Goal: Transaction & Acquisition: Purchase product/service

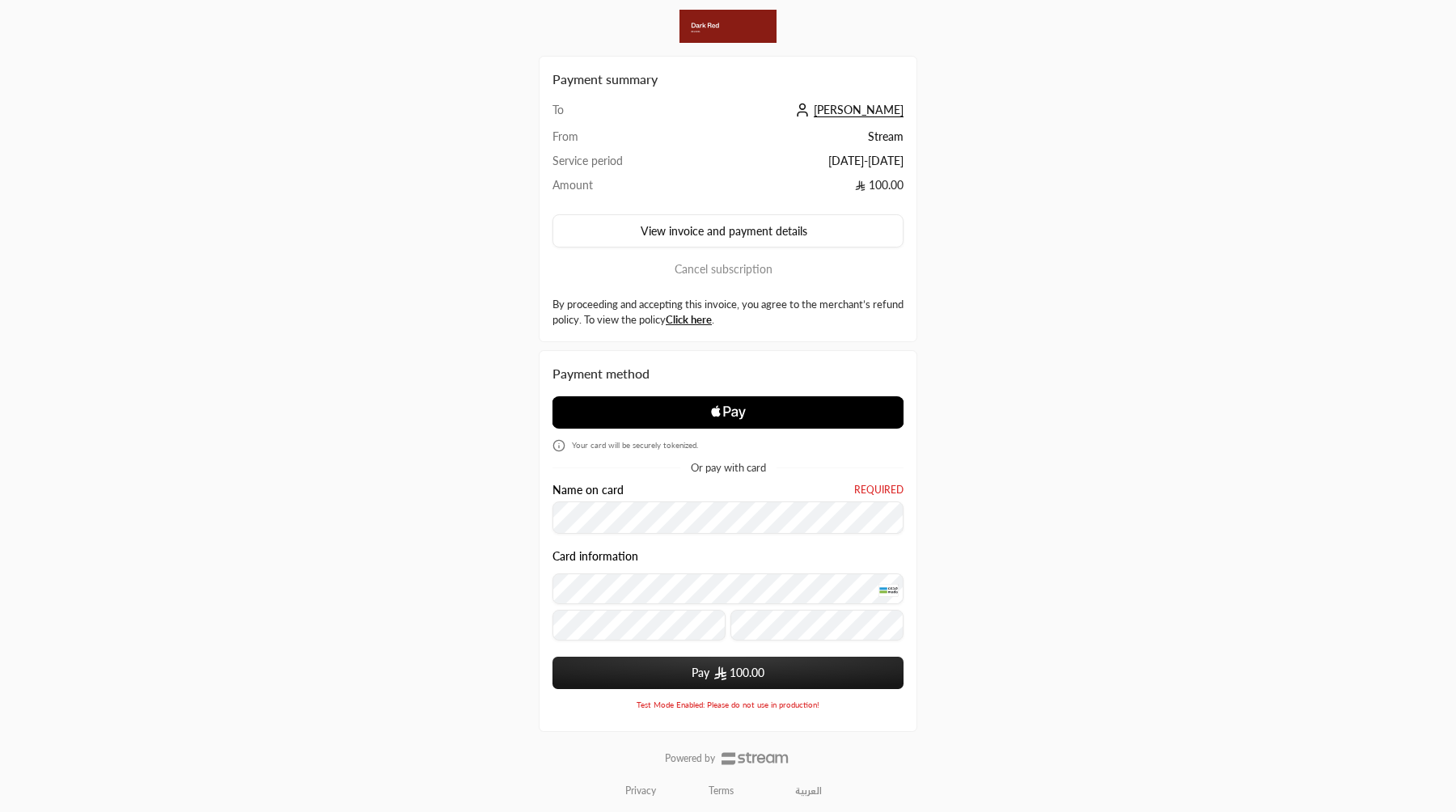
click at [552, 657] on button "Pay 100.00" at bounding box center [728, 673] width 351 height 33
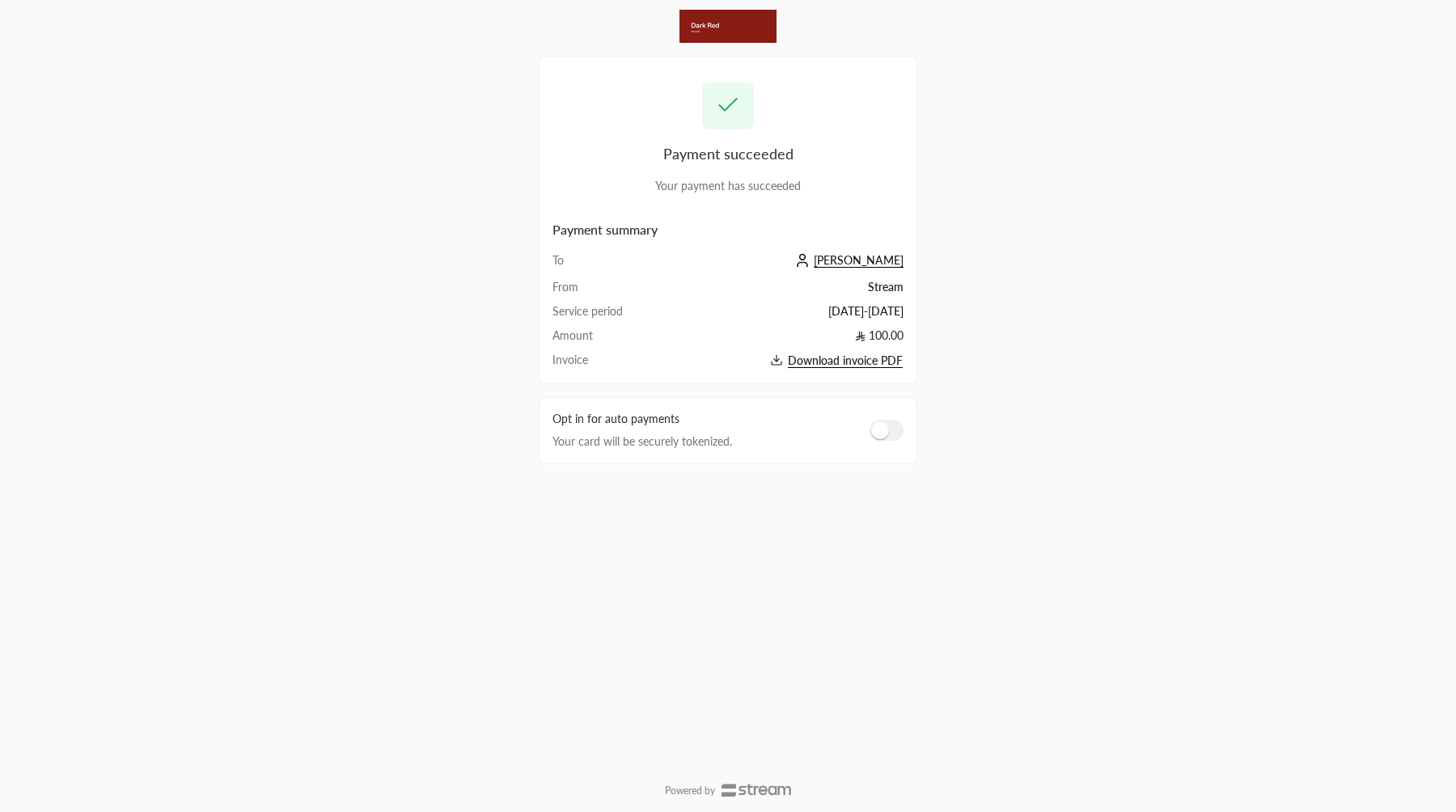
click at [867, 429] on div "Opt in for auto payments Your card will be securely tokenized." at bounding box center [728, 430] width 378 height 67
